Goal: Task Accomplishment & Management: Use online tool/utility

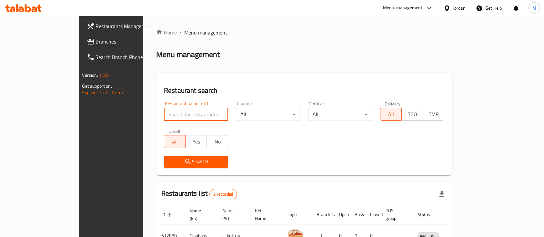
click at [156, 30] on link "Home" at bounding box center [166, 33] width 21 height 8
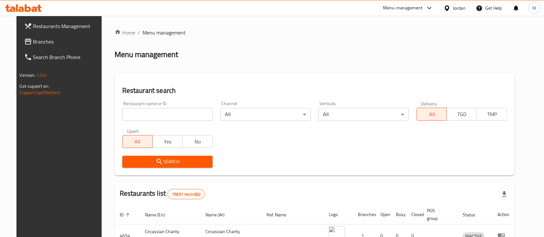
click at [166, 116] on input "search" at bounding box center [167, 114] width 90 height 13
type input "al rayhan"
click button "Search" at bounding box center [167, 162] width 90 height 12
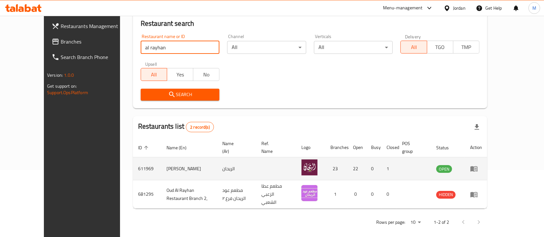
scroll to position [67, 0]
click at [478, 167] on icon "enhanced table" at bounding box center [474, 169] width 8 height 8
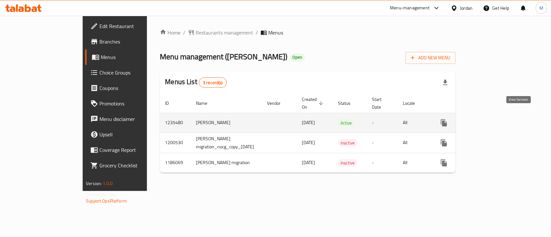
click at [494, 119] on icon "enhanced table" at bounding box center [490, 123] width 8 height 8
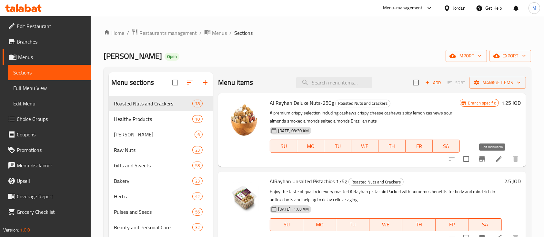
click at [496, 160] on icon at bounding box center [499, 159] width 8 height 8
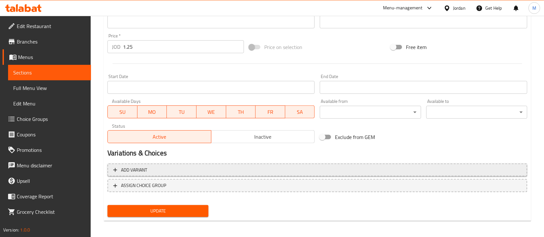
scroll to position [228, 0]
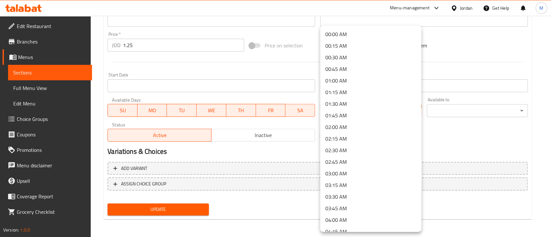
click at [462, 139] on div at bounding box center [275, 118] width 551 height 237
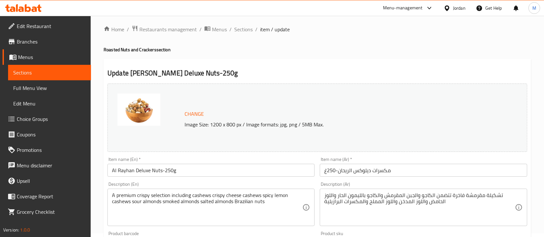
scroll to position [0, 0]
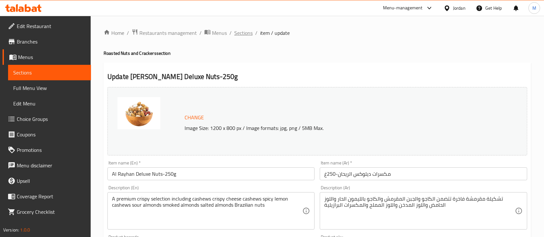
click at [243, 31] on span "Sections" at bounding box center [243, 33] width 18 height 8
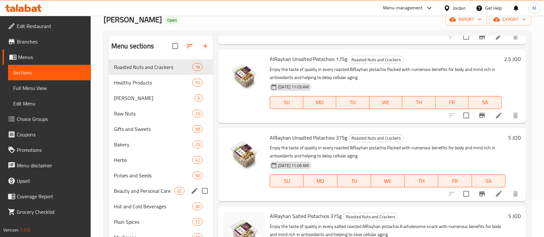
scroll to position [43, 0]
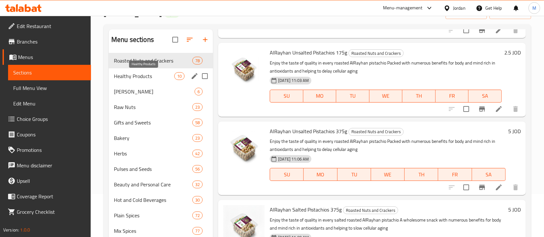
click at [149, 79] on span "Healthy Products" at bounding box center [144, 76] width 60 height 8
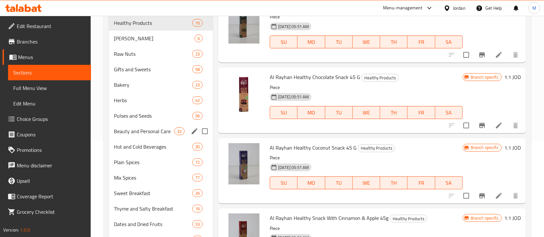
scroll to position [127, 0]
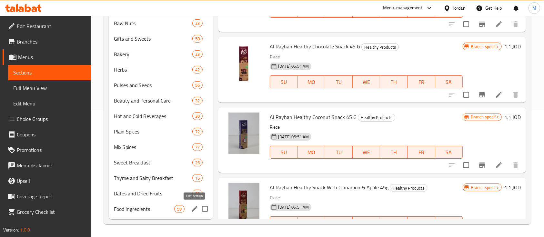
click at [198, 208] on icon "edit" at bounding box center [195, 209] width 8 height 8
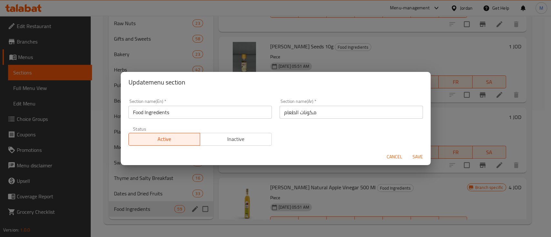
click at [178, 40] on div "Update menu section Section name(En)   * Food Ingredients Section name(En) * Se…" at bounding box center [275, 118] width 551 height 237
click at [393, 153] on span "Cancel" at bounding box center [394, 157] width 15 height 8
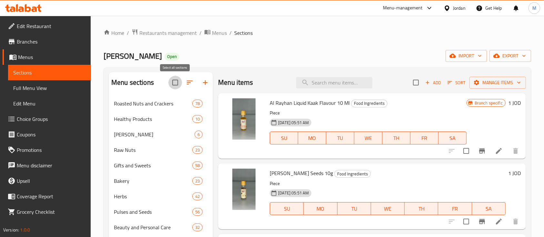
click at [172, 83] on input "checkbox" at bounding box center [176, 83] width 14 height 14
checkbox input "true"
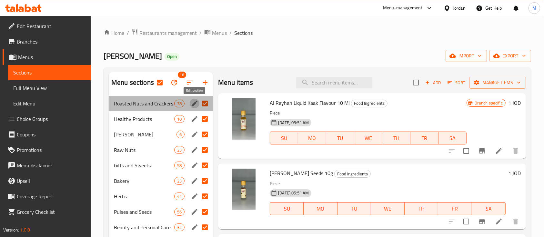
click at [194, 100] on icon "edit" at bounding box center [195, 104] width 8 height 8
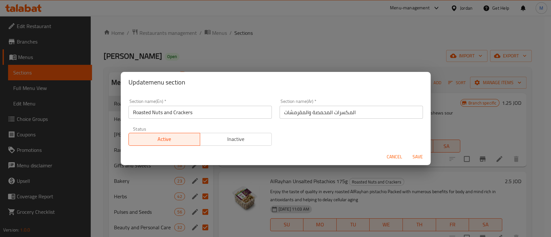
click at [393, 155] on span "Cancel" at bounding box center [394, 157] width 15 height 8
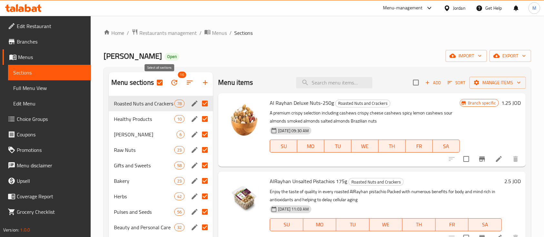
click at [159, 86] on input "checkbox" at bounding box center [160, 83] width 14 height 14
checkbox input "false"
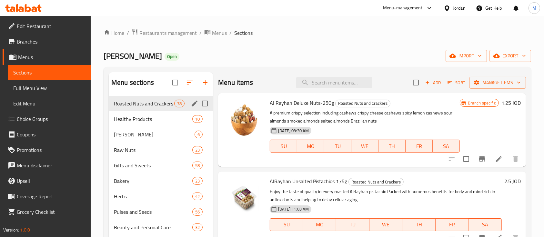
click at [203, 103] on input "Menu sections" at bounding box center [205, 104] width 14 height 14
click at [207, 104] on input "Menu sections" at bounding box center [205, 104] width 14 height 14
checkbox input "false"
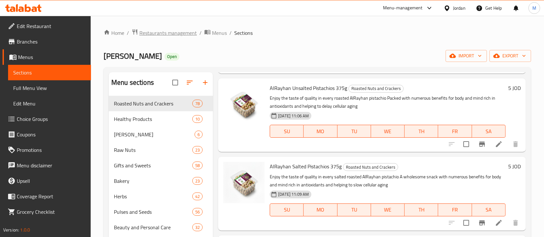
click at [173, 29] on span "Restaurants management" at bounding box center [167, 33] width 57 height 8
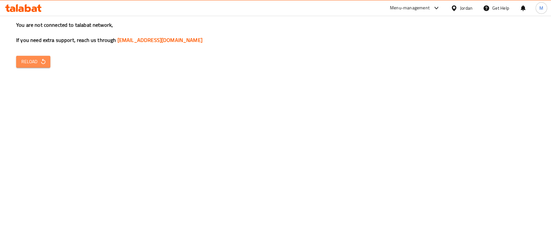
click at [46, 61] on icon "button" at bounding box center [43, 61] width 6 height 6
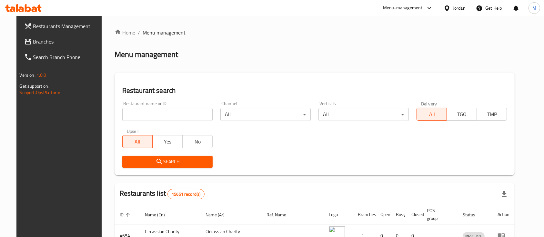
click at [155, 113] on input "search" at bounding box center [167, 114] width 90 height 13
type input "ؤ"
type input "Calevora"
click button "Search" at bounding box center [167, 162] width 90 height 12
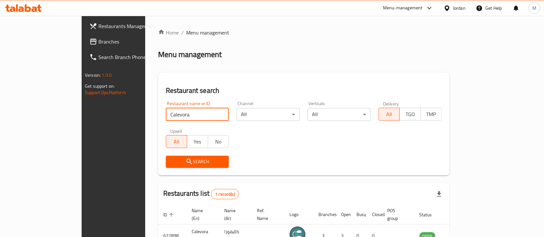
scroll to position [38, 0]
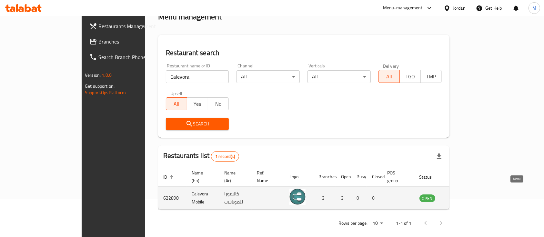
click at [460, 197] on icon "enhanced table" at bounding box center [459, 198] width 2 height 3
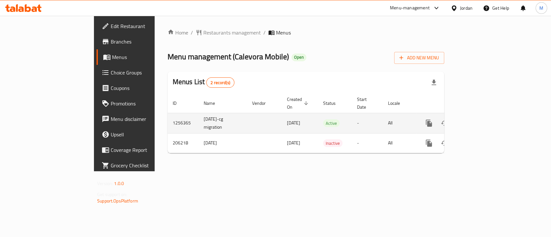
click at [479, 119] on icon "enhanced table" at bounding box center [476, 123] width 8 height 8
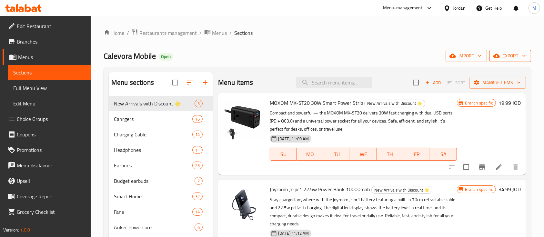
click at [524, 57] on icon "button" at bounding box center [524, 56] width 6 height 6
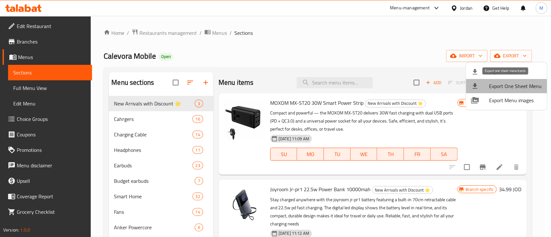
click at [525, 90] on span "Export One Sheet Menu" at bounding box center [515, 86] width 53 height 8
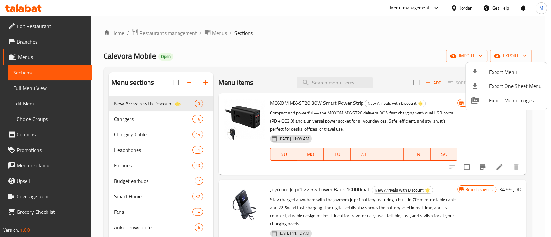
click at [248, 45] on div at bounding box center [275, 118] width 551 height 237
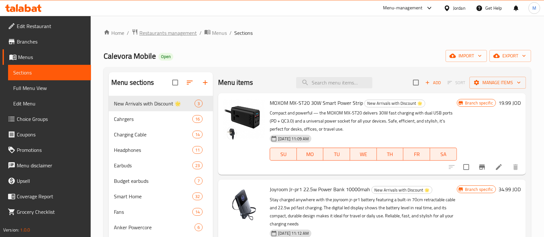
click at [192, 33] on span "Restaurants management" at bounding box center [167, 33] width 57 height 8
